Goal: Transaction & Acquisition: Purchase product/service

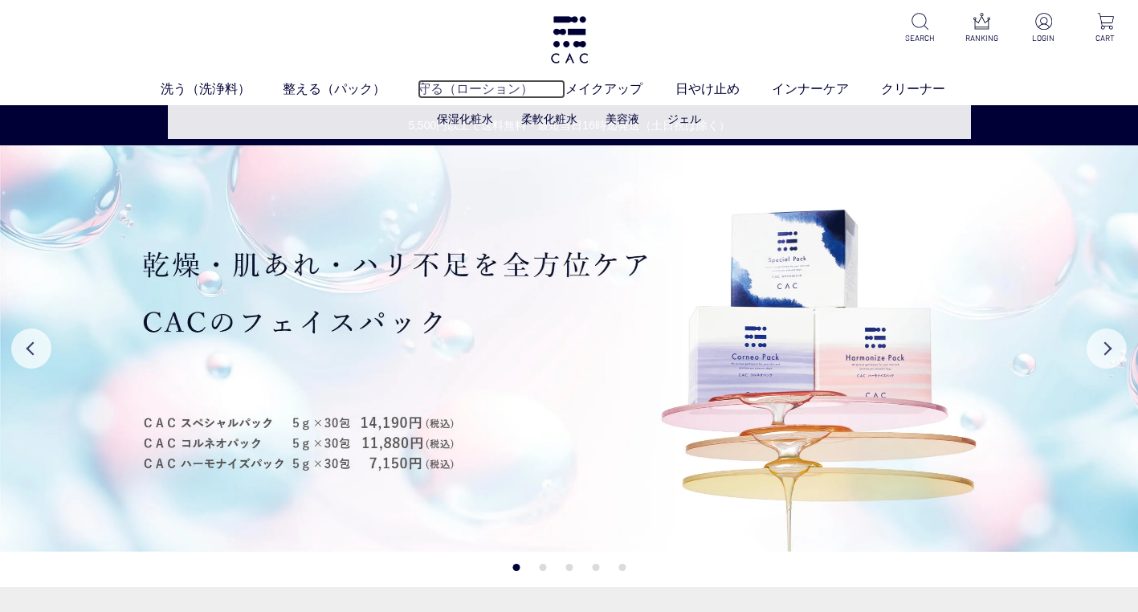
click at [462, 88] on link "守る（ローション）" at bounding box center [491, 88] width 148 height 19
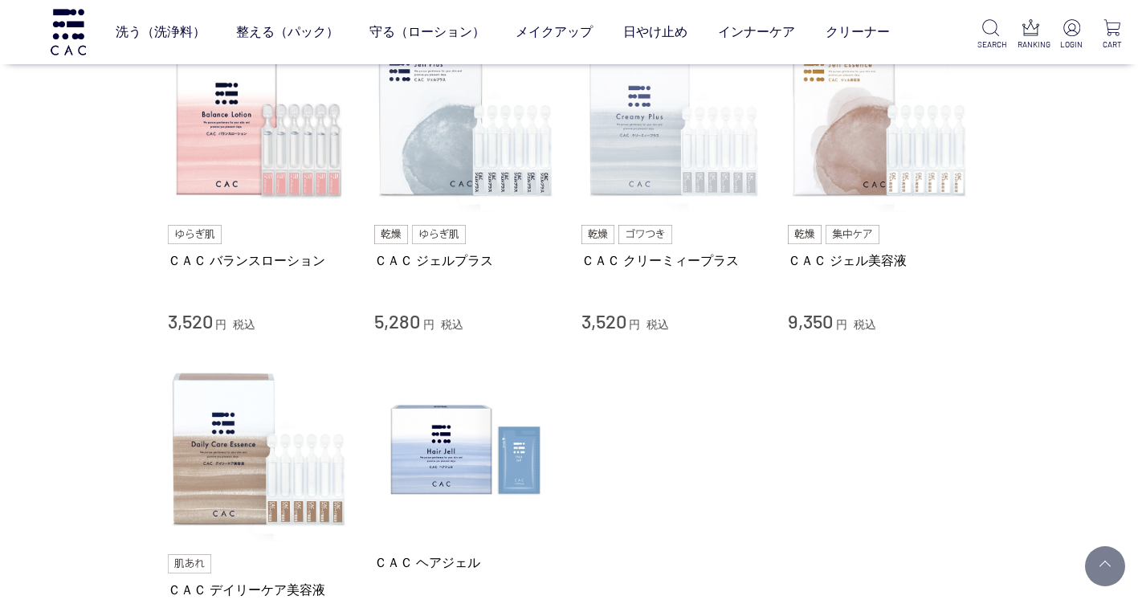
scroll to position [723, 0]
